Goal: Task Accomplishment & Management: Use online tool/utility

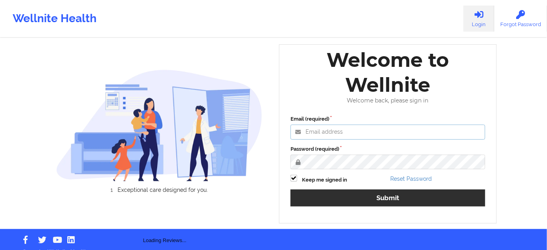
type input "[PERSON_NAME][EMAIL_ADDRESS][PERSON_NAME][DOMAIN_NAME]"
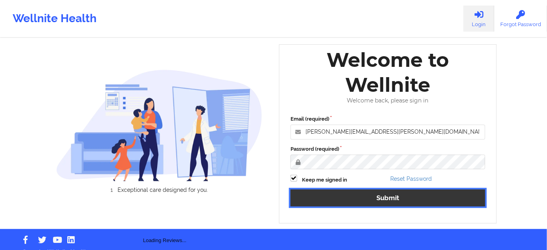
click at [376, 203] on button "Submit" at bounding box center [388, 198] width 195 height 17
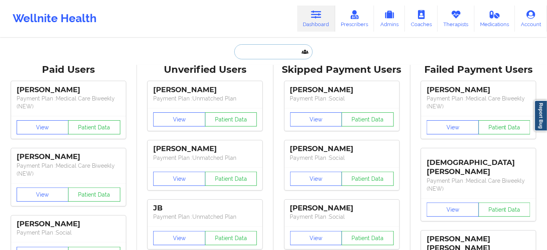
click at [287, 49] on input "text" at bounding box center [274, 51] width 78 height 15
paste input "[PERSON_NAME][EMAIL_ADDRESS][DOMAIN_NAME]"
type input "[PERSON_NAME][EMAIL_ADDRESS][DOMAIN_NAME]"
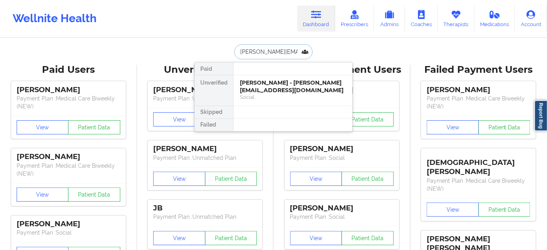
click at [283, 79] on div "[PERSON_NAME] - [PERSON_NAME][EMAIL_ADDRESS][DOMAIN_NAME]" at bounding box center [293, 86] width 106 height 15
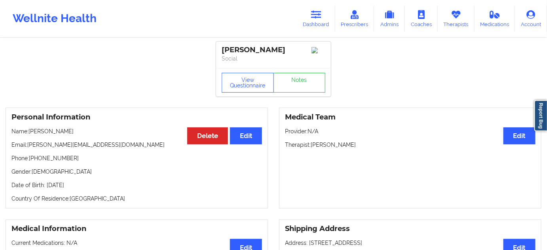
drag, startPoint x: 299, startPoint y: 51, endPoint x: 217, endPoint y: 45, distance: 81.5
click at [217, 45] on div "[PERSON_NAME] Social" at bounding box center [273, 55] width 115 height 27
copy div "[PERSON_NAME]"
click at [307, 91] on link "Notes" at bounding box center [300, 83] width 52 height 20
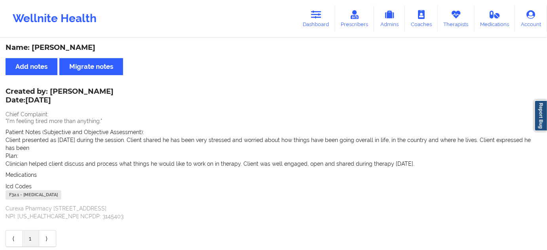
click at [15, 196] on div "F32.1 - [MEDICAL_DATA]" at bounding box center [34, 196] width 56 height 10
copy div "F32.1"
click at [325, 15] on link "Dashboard" at bounding box center [316, 19] width 38 height 26
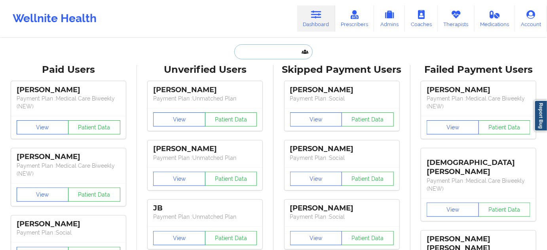
click at [265, 54] on input "text" at bounding box center [274, 51] width 78 height 15
paste input "[EMAIL_ADDRESS][DOMAIN_NAME]"
type input "[EMAIL_ADDRESS][DOMAIN_NAME]"
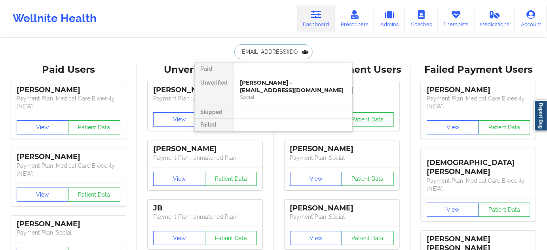
click at [260, 83] on div "[PERSON_NAME] - [EMAIL_ADDRESS][DOMAIN_NAME]" at bounding box center [293, 86] width 106 height 15
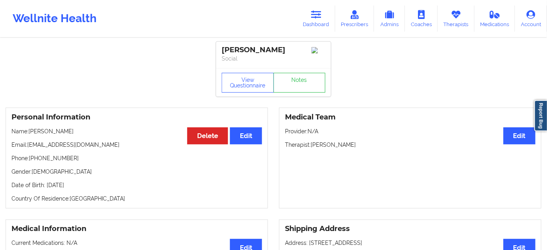
drag, startPoint x: 286, startPoint y: 52, endPoint x: 220, endPoint y: 46, distance: 66.5
click at [220, 46] on div "[PERSON_NAME] Social" at bounding box center [273, 55] width 115 height 27
copy div "[PERSON_NAME]"
click at [318, 86] on link "Notes" at bounding box center [300, 83] width 52 height 20
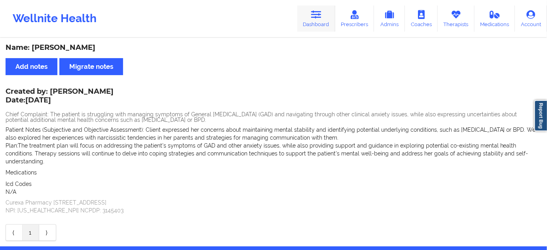
click at [314, 20] on link "Dashboard" at bounding box center [316, 19] width 38 height 26
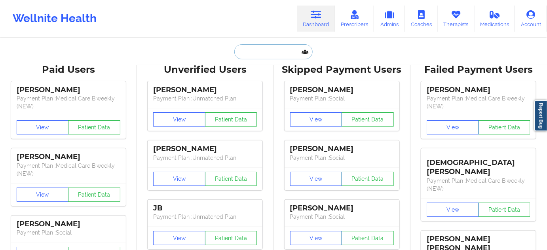
click at [283, 57] on input "text" at bounding box center [274, 51] width 78 height 15
paste input "[EMAIL_ADDRESS][DOMAIN_NAME]"
type input "[EMAIL_ADDRESS][DOMAIN_NAME]"
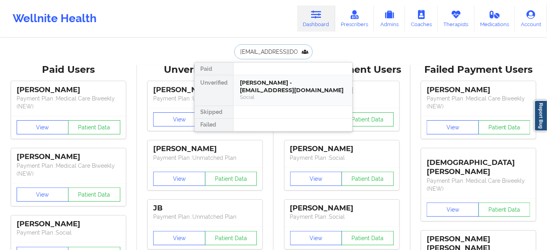
scroll to position [0, 4]
click at [271, 86] on div "[PERSON_NAME] - [PERSON_NAME][EMAIL_ADDRESS][DOMAIN_NAME]" at bounding box center [293, 86] width 106 height 15
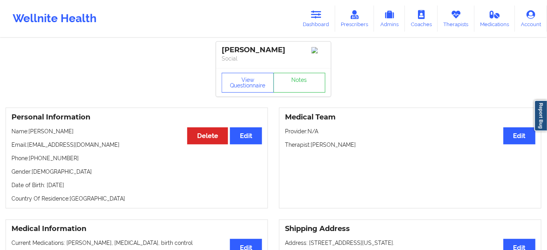
drag, startPoint x: 281, startPoint y: 49, endPoint x: 219, endPoint y: 48, distance: 61.8
click at [219, 48] on div "[PERSON_NAME] Social" at bounding box center [273, 55] width 115 height 27
copy div "[PERSON_NAME]"
click at [307, 90] on link "Notes" at bounding box center [300, 83] width 52 height 20
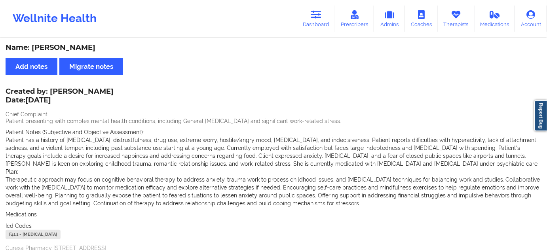
click at [17, 234] on div "F41.1 - [MEDICAL_DATA]" at bounding box center [33, 235] width 55 height 10
copy div "F41.1"
click at [316, 17] on icon at bounding box center [316, 14] width 10 height 9
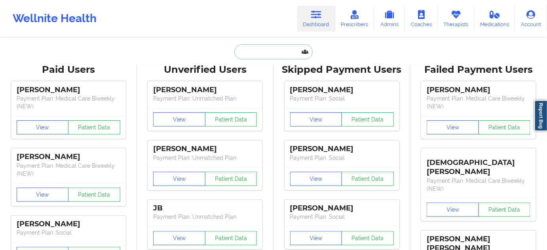
click at [266, 58] on input "text" at bounding box center [274, 51] width 78 height 15
paste input "[PERSON_NAME][EMAIL_ADDRESS][PERSON_NAME][DOMAIN_NAME]"
type input "[PERSON_NAME][EMAIL_ADDRESS][PERSON_NAME][DOMAIN_NAME]"
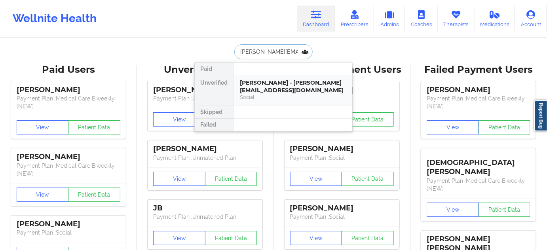
scroll to position [0, 1]
click at [268, 89] on div "Carter Utley - [EMAIL_ADDRESS][PERSON_NAME][DOMAIN_NAME]" at bounding box center [293, 86] width 106 height 15
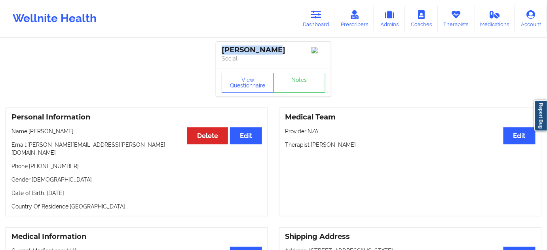
drag, startPoint x: 265, startPoint y: 49, endPoint x: 215, endPoint y: 41, distance: 50.5
click at [216, 43] on div "[PERSON_NAME] Social" at bounding box center [273, 55] width 115 height 27
copy div "[PERSON_NAME]"
click at [298, 90] on link "Notes" at bounding box center [300, 83] width 52 height 20
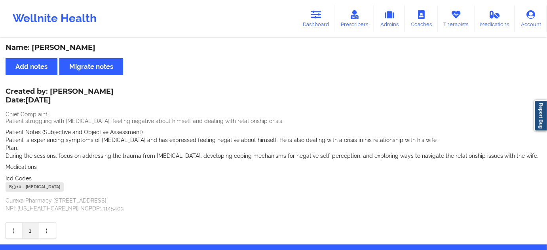
click at [16, 185] on div "F43.10 - [MEDICAL_DATA]" at bounding box center [35, 188] width 58 height 10
copy div "F43.10"
click at [322, 17] on icon at bounding box center [316, 14] width 10 height 9
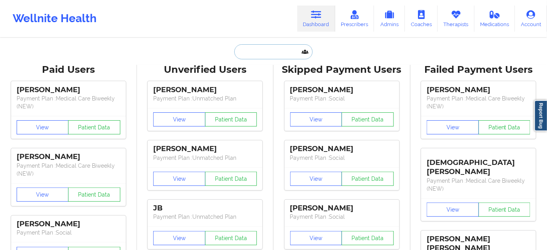
click at [261, 54] on input "text" at bounding box center [274, 51] width 78 height 15
paste input "[EMAIL_ADDRESS][DOMAIN_NAME]"
type input "[EMAIL_ADDRESS][DOMAIN_NAME]"
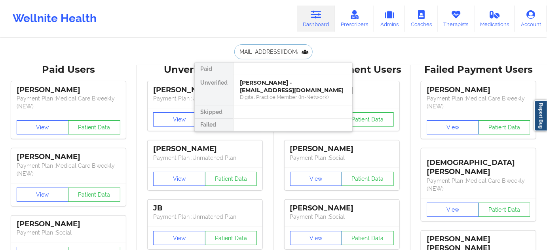
click at [256, 80] on div "[PERSON_NAME] - [EMAIL_ADDRESS][DOMAIN_NAME]" at bounding box center [293, 86] width 106 height 15
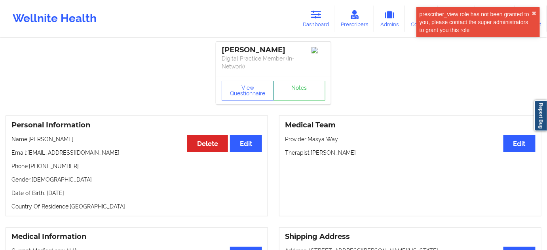
drag, startPoint x: 260, startPoint y: 58, endPoint x: 217, endPoint y: 48, distance: 43.9
click at [217, 48] on div "[PERSON_NAME] Digital Practice Member (In-Network)" at bounding box center [273, 59] width 115 height 34
copy div "[PERSON_NAME]"
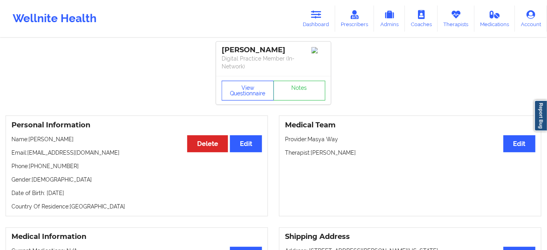
click at [238, 101] on button "View Questionnaire" at bounding box center [248, 91] width 52 height 20
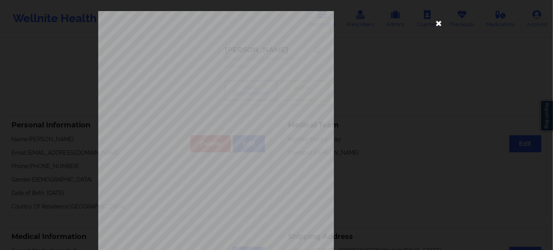
click at [441, 22] on icon at bounding box center [439, 23] width 13 height 13
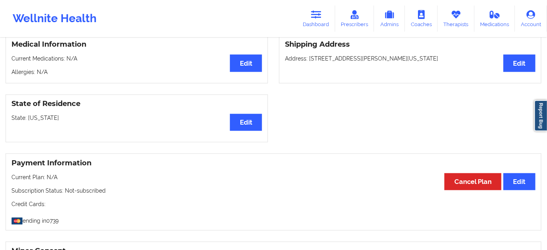
scroll to position [192, 0]
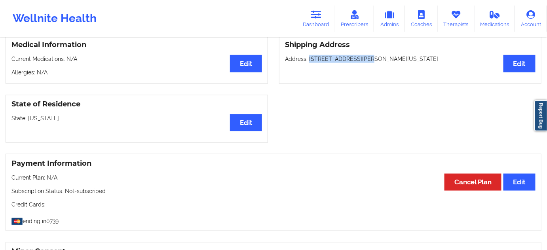
drag, startPoint x: 309, startPoint y: 68, endPoint x: 362, endPoint y: 66, distance: 52.7
click at [362, 63] on p "Address: [STREET_ADDRESS][PERSON_NAME][US_STATE]" at bounding box center [410, 59] width 251 height 8
copy p "[STREET_ADDRESS][PERSON_NAME]"
click at [369, 63] on p "Address: [STREET_ADDRESS][PERSON_NAME][US_STATE]" at bounding box center [410, 59] width 251 height 8
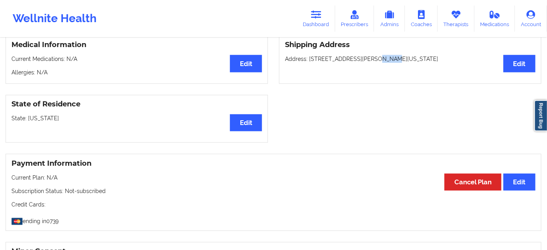
copy p "Tulsa"
click at [420, 63] on p "Address: [STREET_ADDRESS][PERSON_NAME][US_STATE]" at bounding box center [410, 59] width 251 height 8
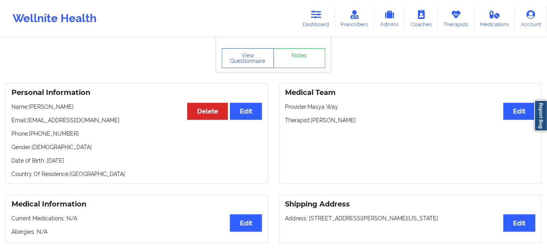
scroll to position [0, 0]
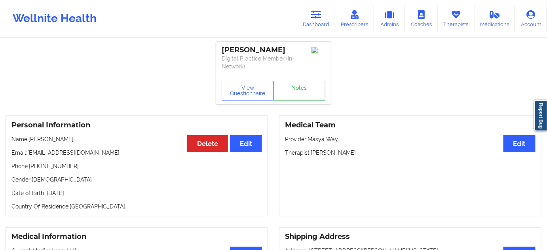
click at [317, 101] on link "Notes" at bounding box center [300, 91] width 52 height 20
